Goal: Task Accomplishment & Management: Complete application form

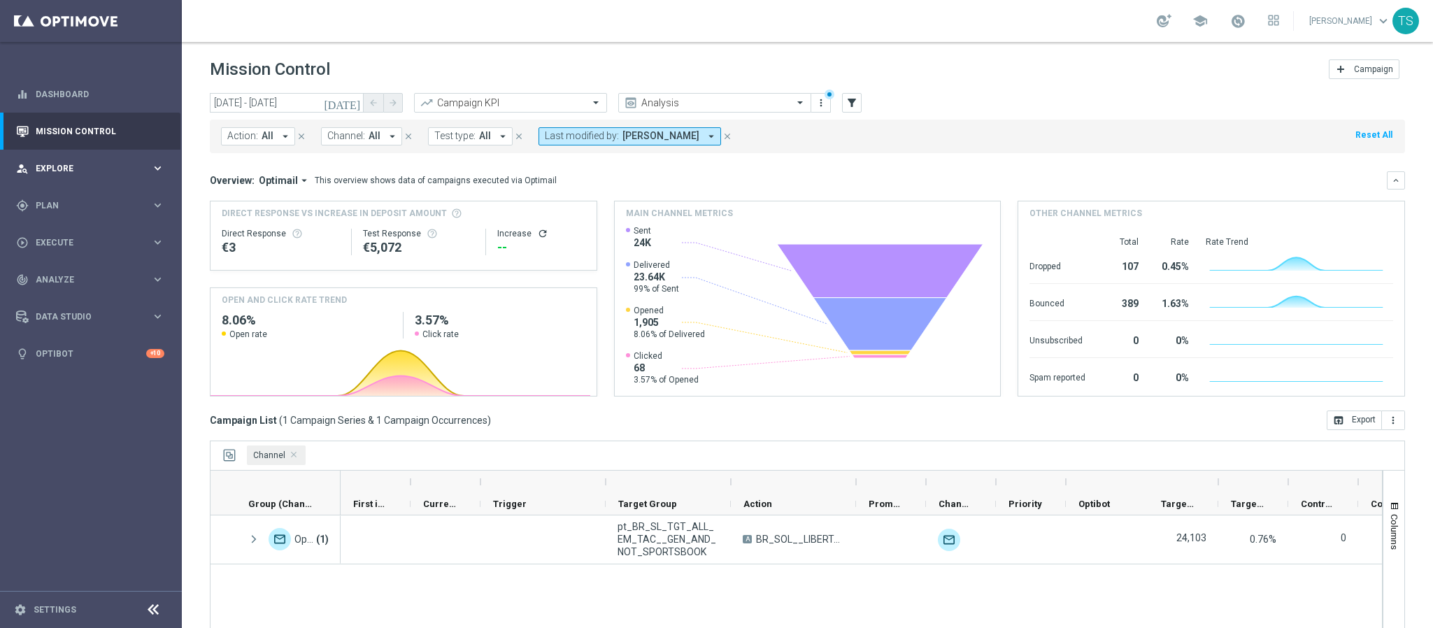
scroll to position [72, 0]
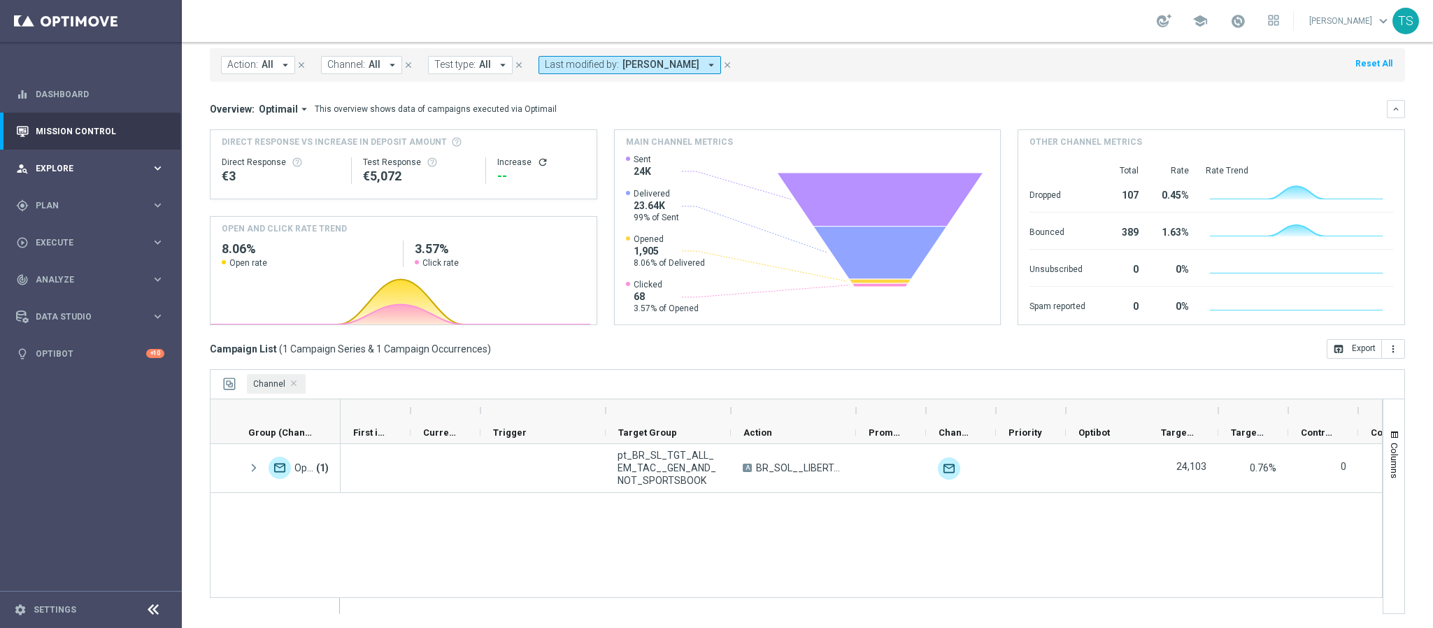
click at [69, 174] on div "person_search Explore" at bounding box center [83, 168] width 135 height 13
click at [65, 378] on div "gps_fixed Plan" at bounding box center [83, 373] width 135 height 13
click at [69, 233] on link "Target Groups" at bounding box center [90, 234] width 109 height 11
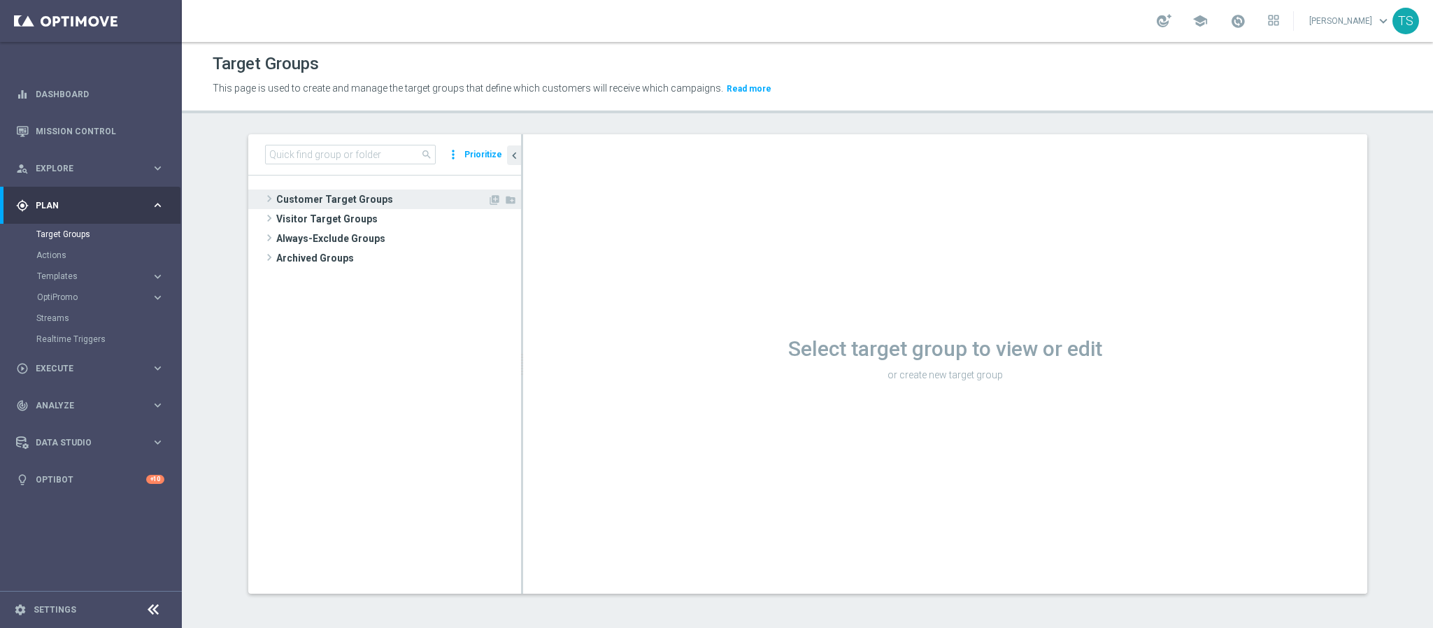
click at [362, 200] on span "Customer Target Groups" at bounding box center [381, 200] width 211 height 20
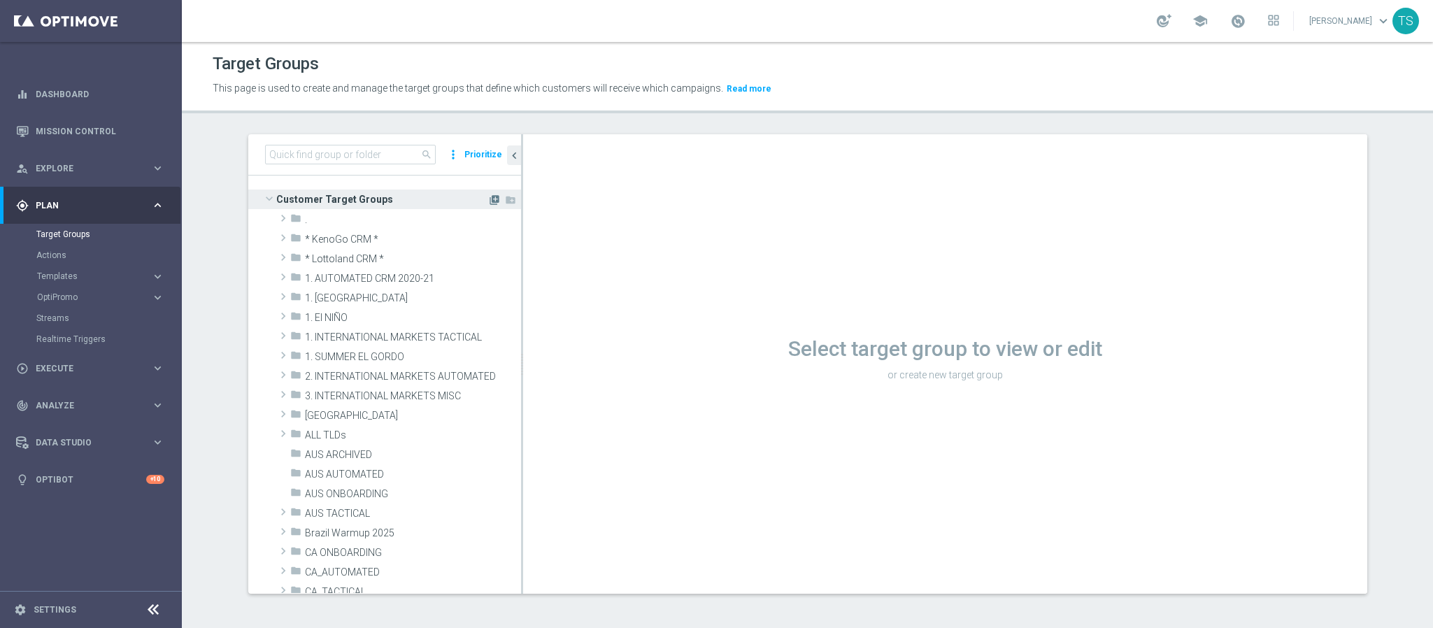
click at [489, 194] on icon "library_add" at bounding box center [494, 199] width 11 height 11
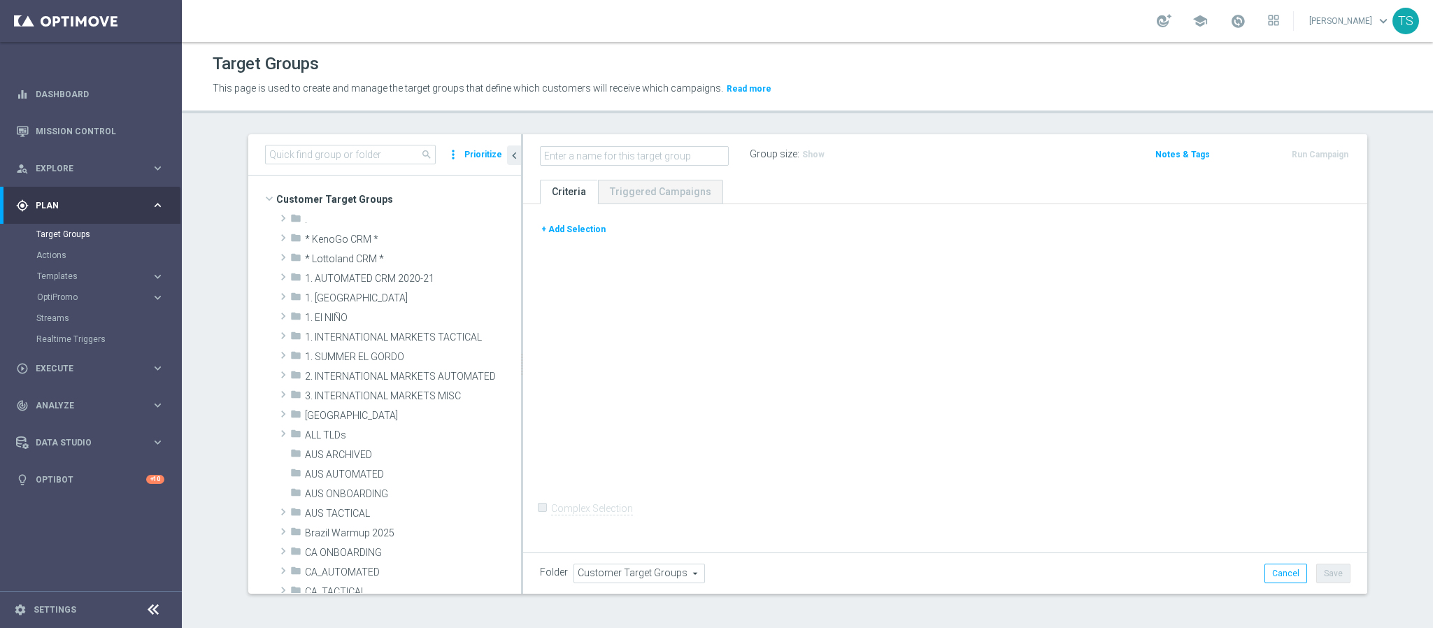
click at [577, 231] on button "+ Add Selection" at bounding box center [573, 229] width 67 height 15
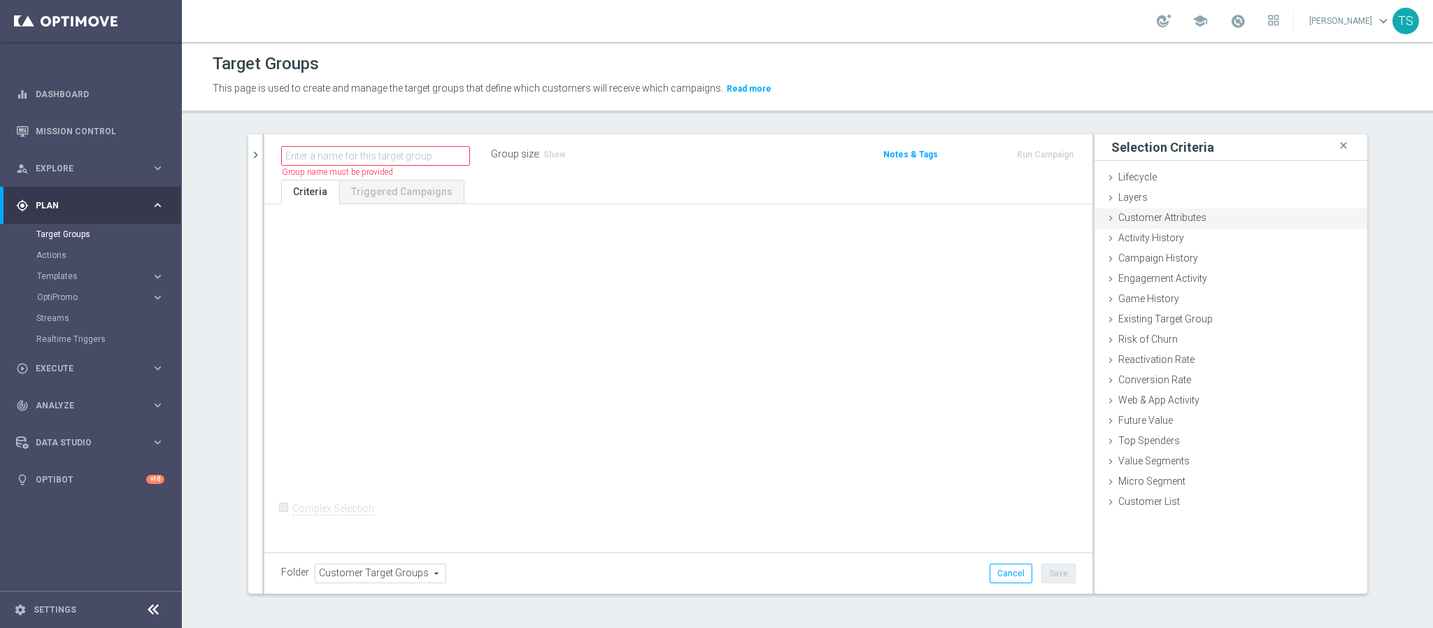
click at [1142, 221] on span "Customer Attributes" at bounding box center [1163, 217] width 88 height 11
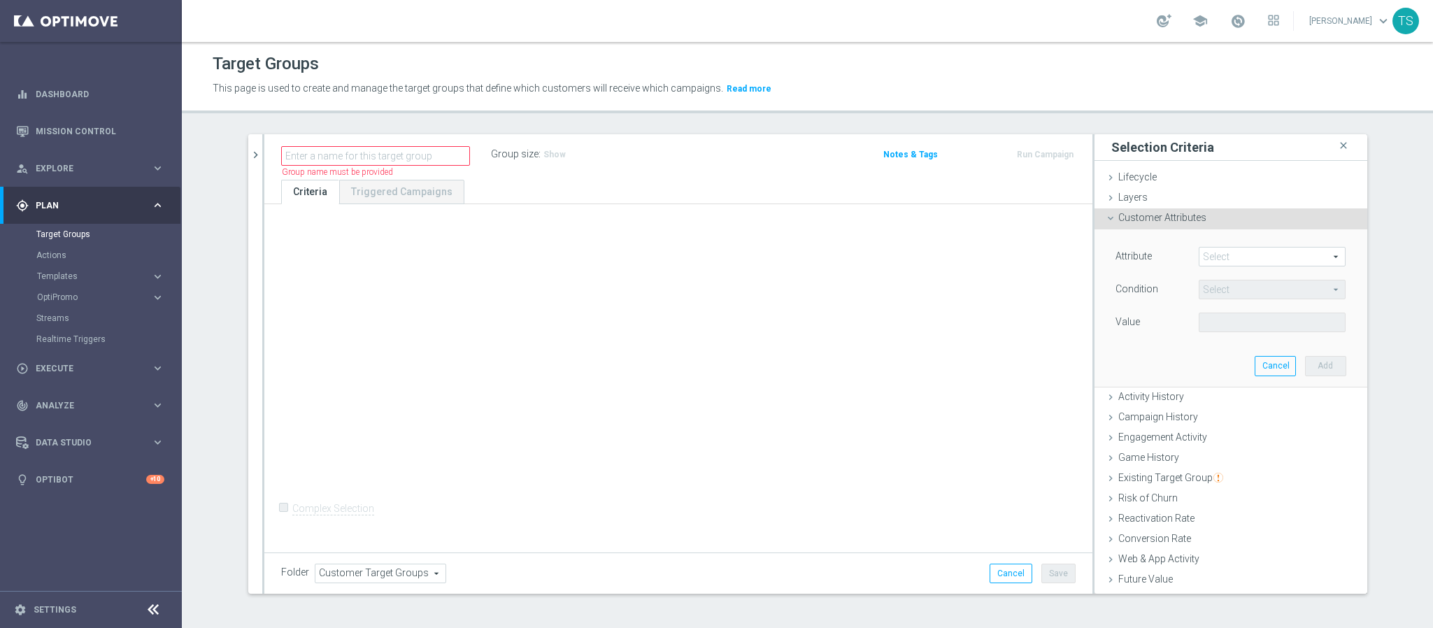
click at [1218, 260] on span at bounding box center [1273, 257] width 146 height 18
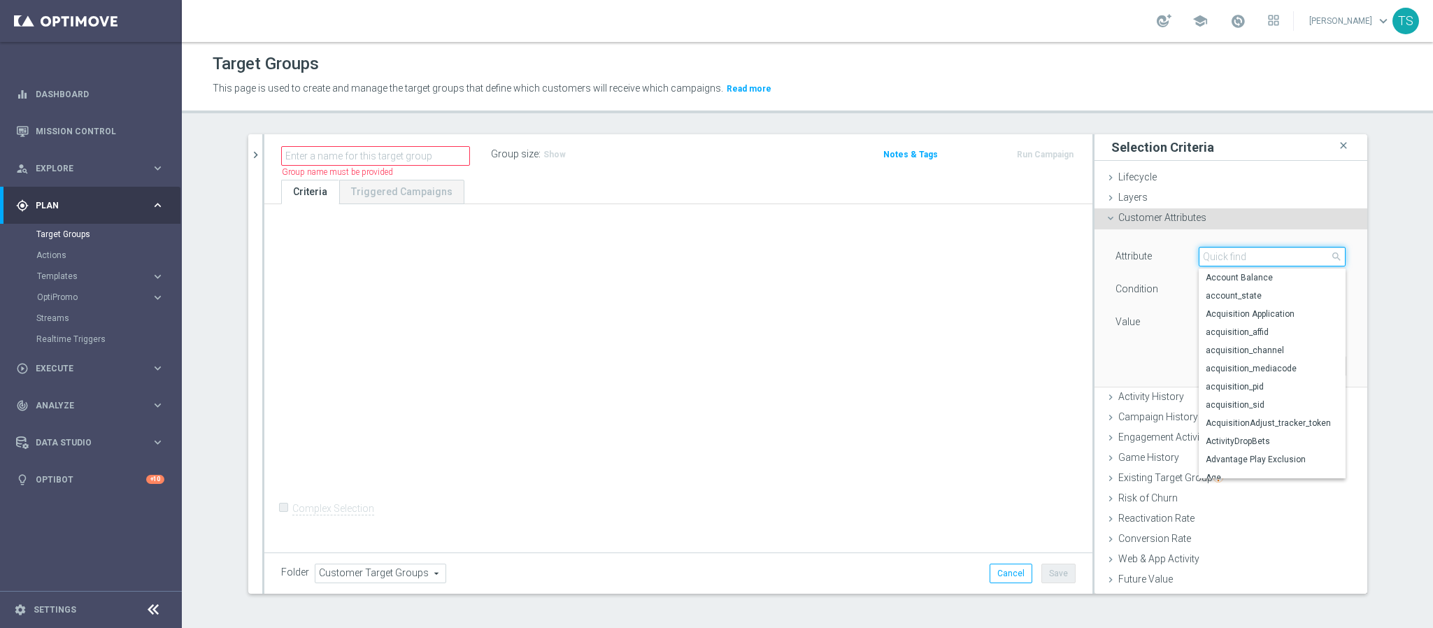
click at [1262, 257] on input "search" at bounding box center [1272, 257] width 147 height 20
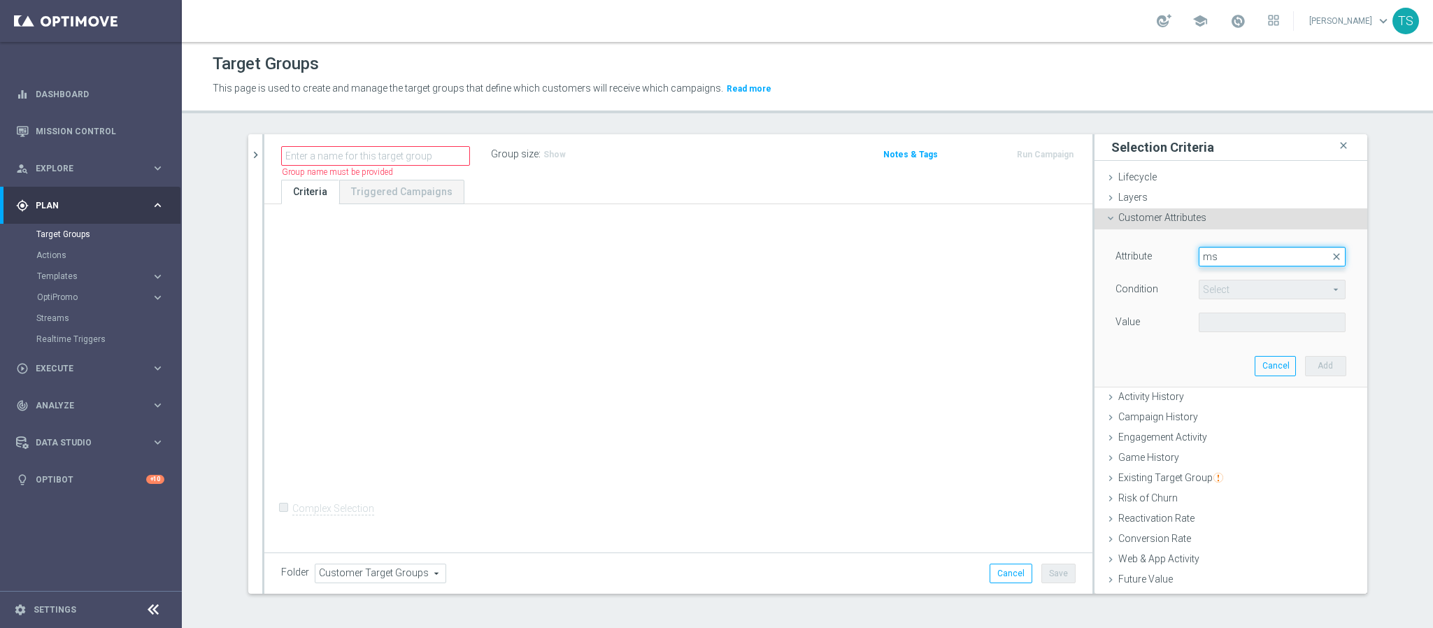
type input "m"
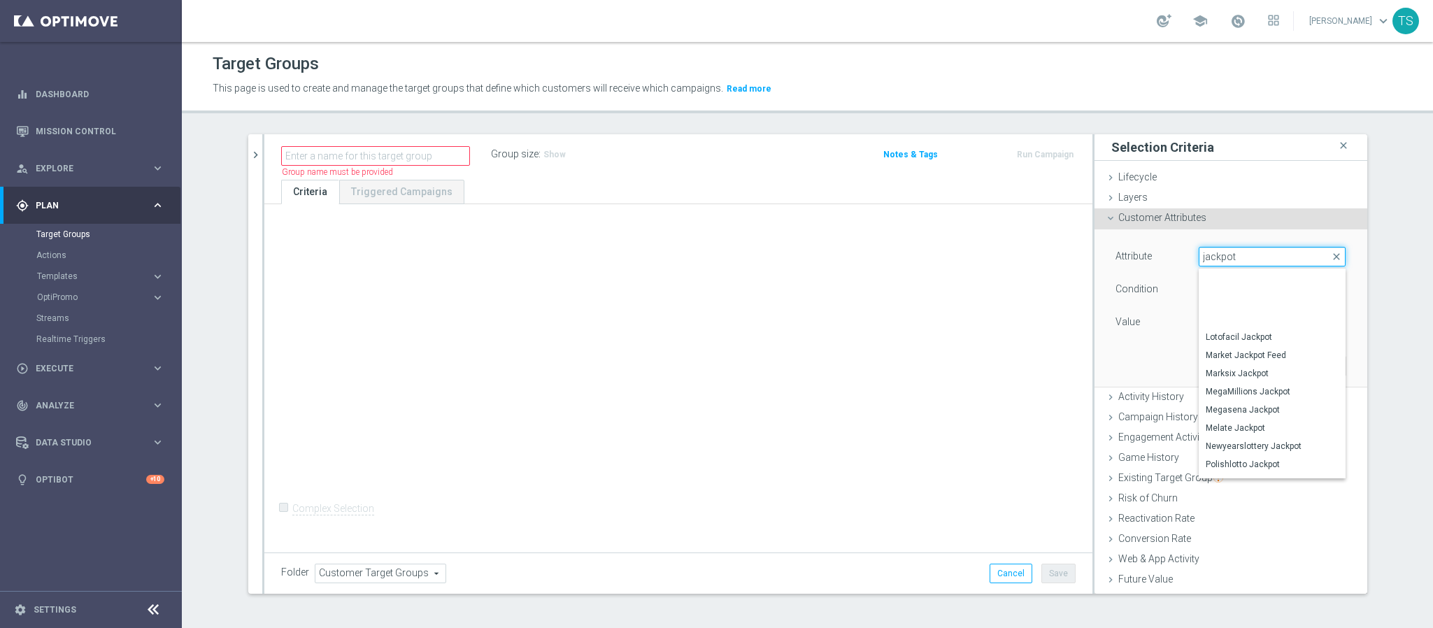
scroll to position [315, 0]
drag, startPoint x: 1266, startPoint y: 261, endPoint x: 1131, endPoint y: 285, distance: 137.2
click at [1150, 280] on div "Attribute Select arrow_drop_down jackpot close Marksix Jackpot MegaMillions Jac…" at bounding box center [1231, 291] width 231 height 88
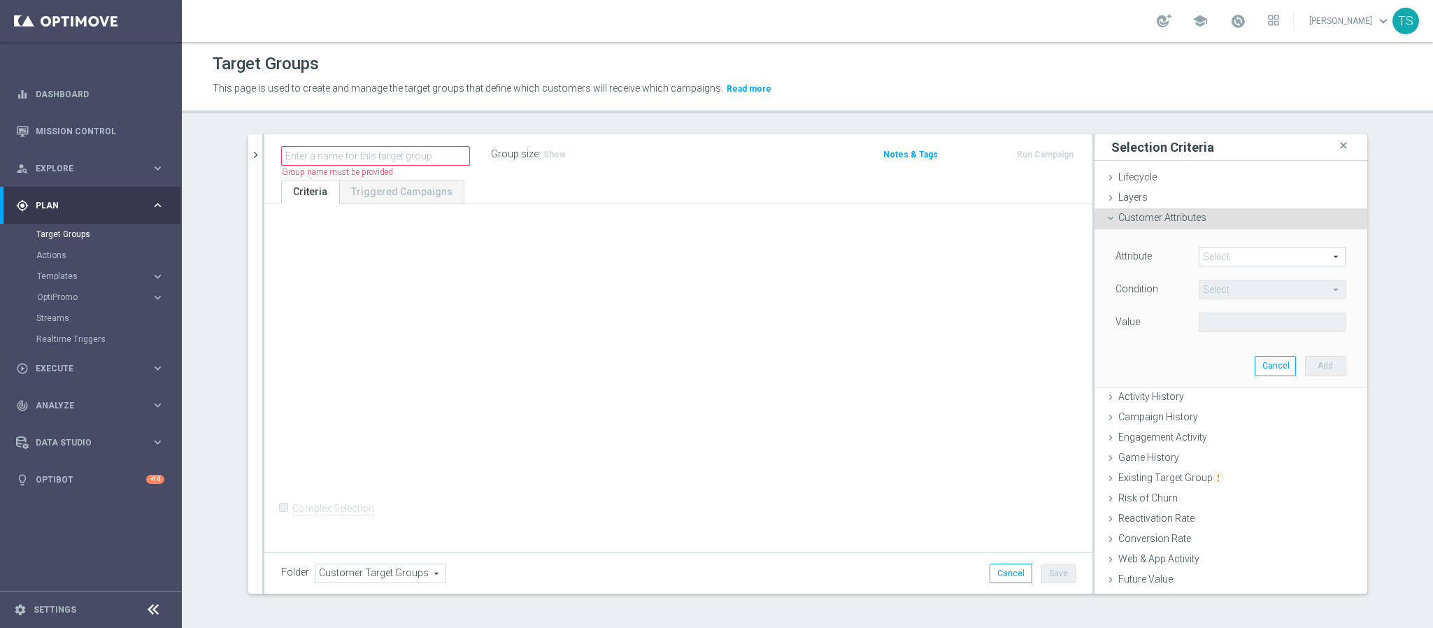
type input "jackpot"
click at [1211, 258] on span at bounding box center [1273, 257] width 146 height 18
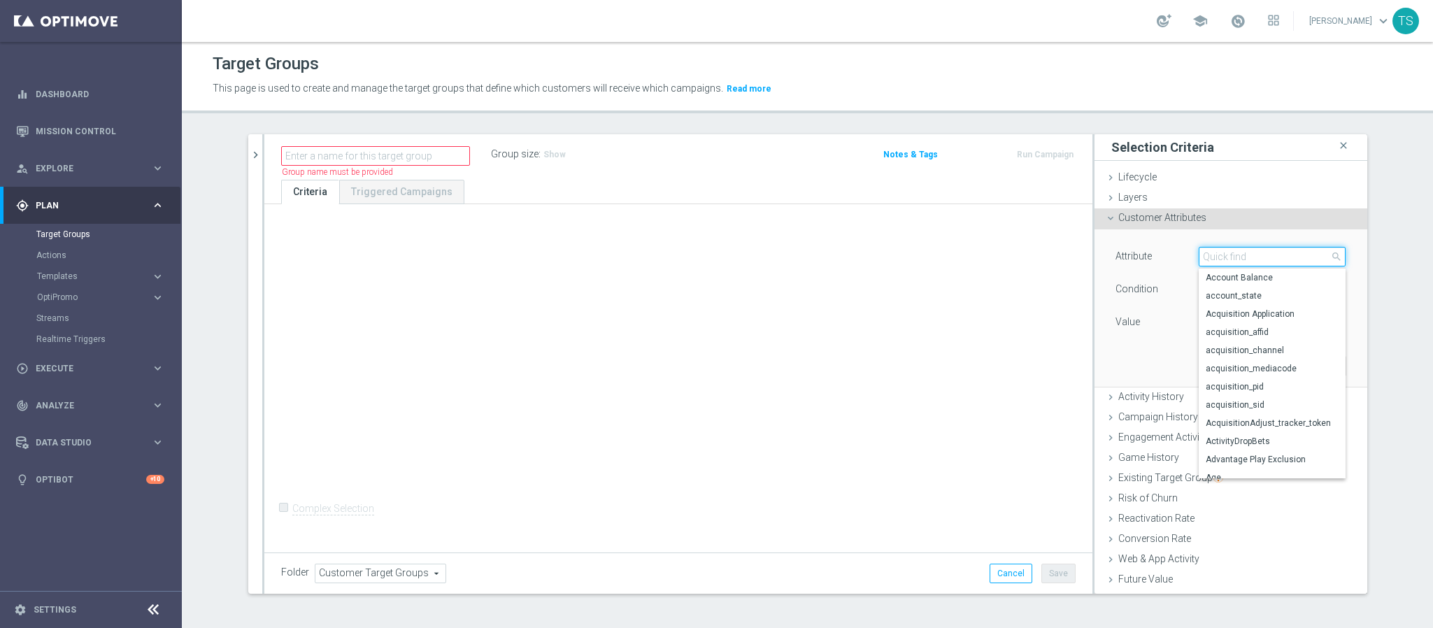
click at [1219, 256] on input "search" at bounding box center [1272, 257] width 147 height 20
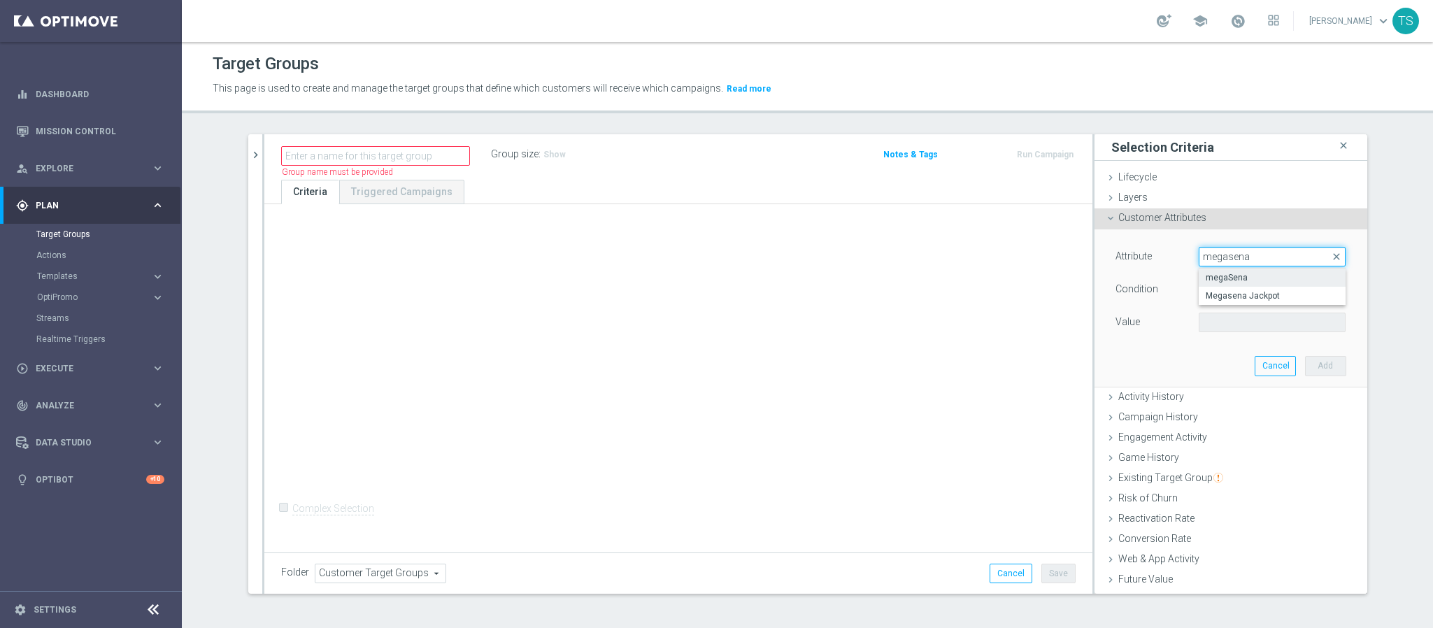
type input "megasena"
click at [1262, 278] on span "megaSena" at bounding box center [1272, 277] width 133 height 11
type input "megaSena"
type input "Equals"
click at [1234, 332] on span at bounding box center [1273, 322] width 146 height 18
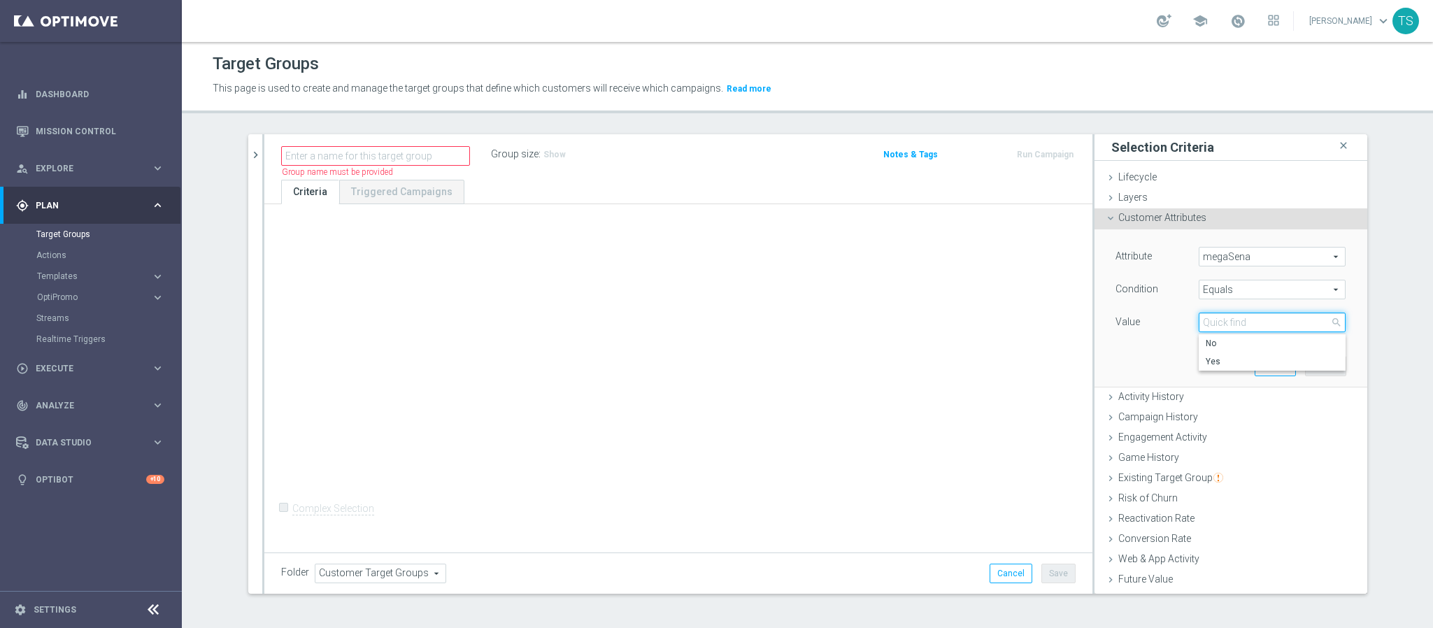
click at [1238, 322] on input "search" at bounding box center [1272, 323] width 147 height 20
click at [1236, 257] on span "megaSena" at bounding box center [1273, 257] width 146 height 18
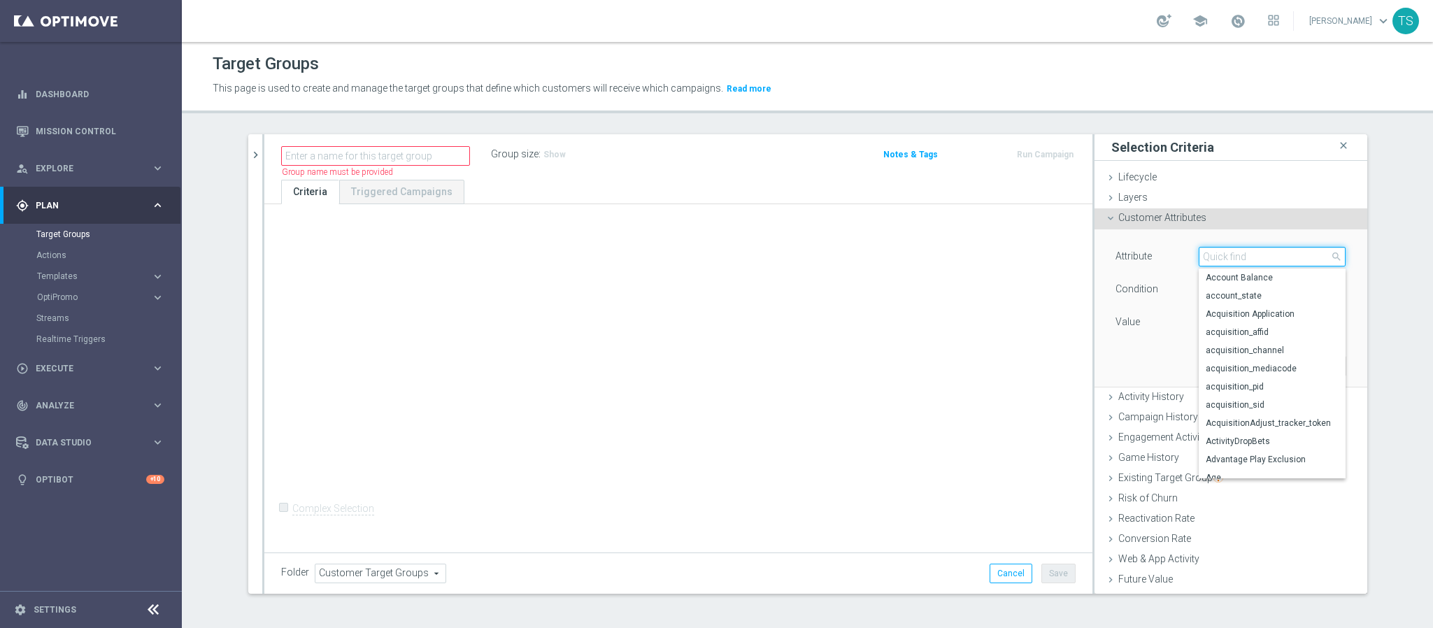
click at [1253, 257] on input "search" at bounding box center [1272, 257] width 147 height 20
drag, startPoint x: 1244, startPoint y: 250, endPoint x: 1051, endPoint y: 258, distance: 193.2
click at [1058, 253] on as-split "search more_vert Prioritize Customer Target Groups library_add create_new_folder" at bounding box center [807, 364] width 1119 height 460
type input "date"
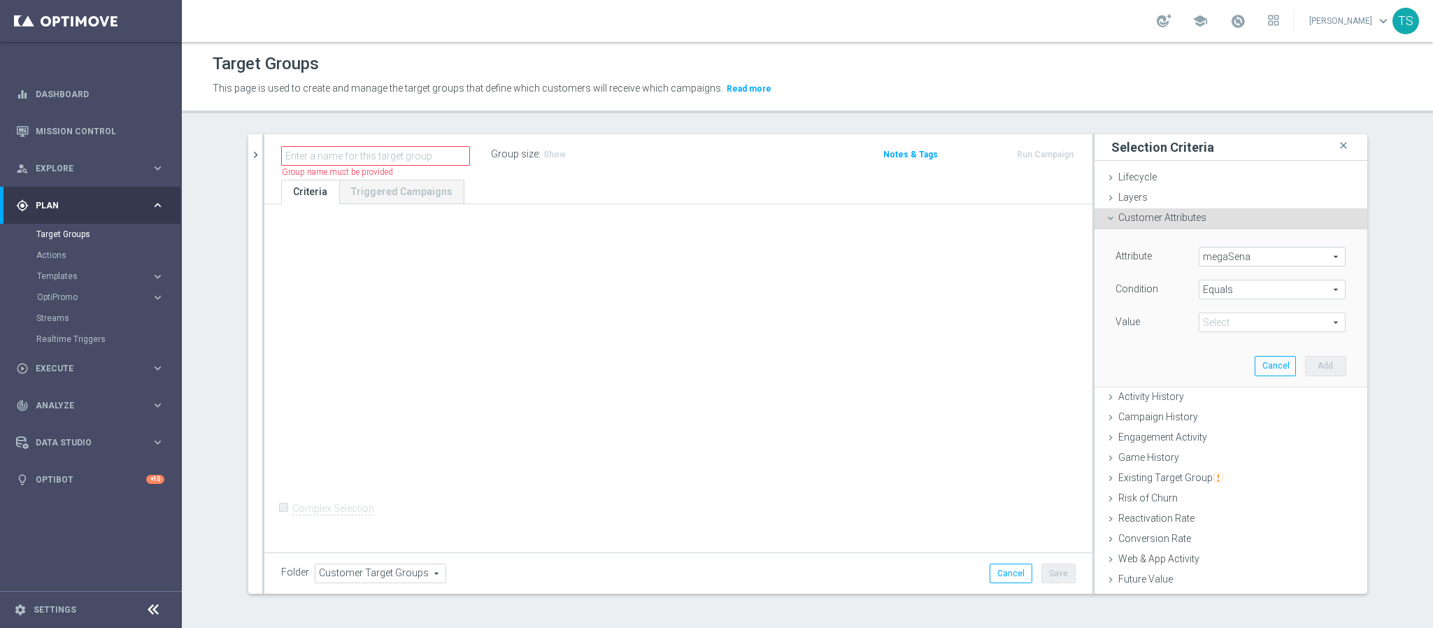
click at [1232, 264] on span "megaSena" at bounding box center [1273, 257] width 146 height 18
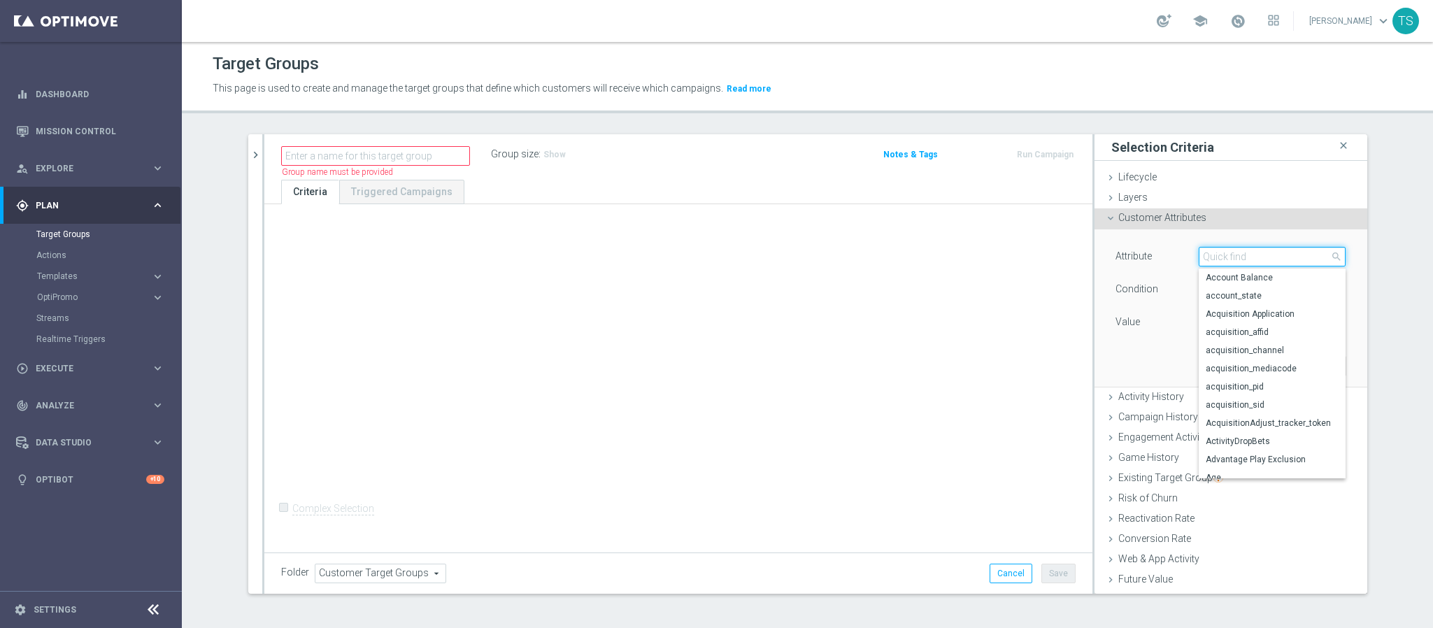
click at [1230, 256] on input "search" at bounding box center [1272, 257] width 147 height 20
click at [1224, 255] on input "search" at bounding box center [1272, 257] width 147 height 20
type input "withdra"
